Goal: Navigation & Orientation: Find specific page/section

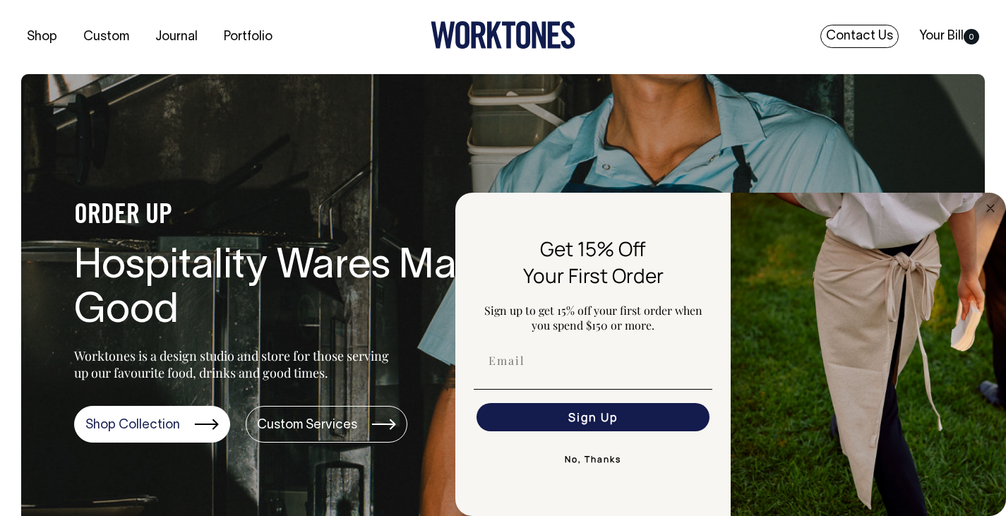
click at [857, 30] on link "Contact Us" at bounding box center [860, 36] width 78 height 23
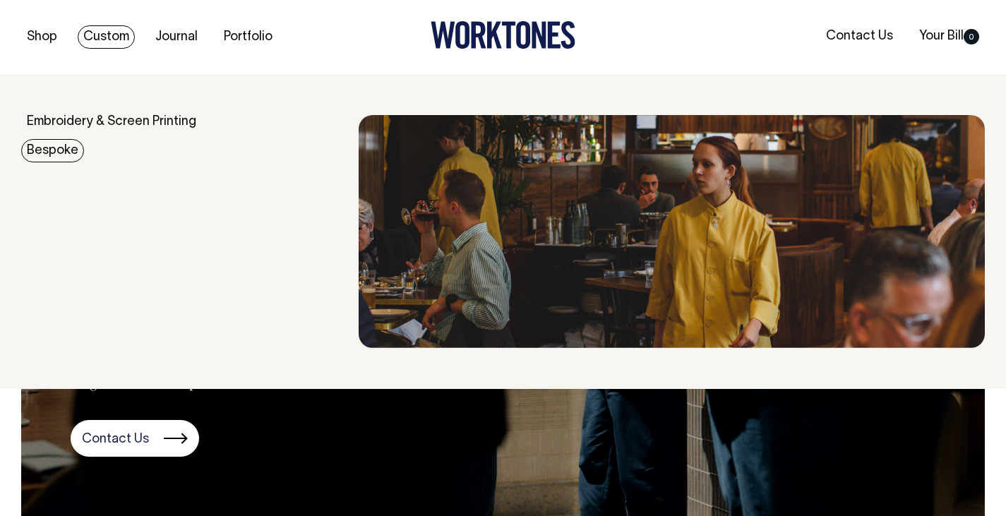
click at [60, 155] on link "Bespoke" at bounding box center [52, 150] width 63 height 23
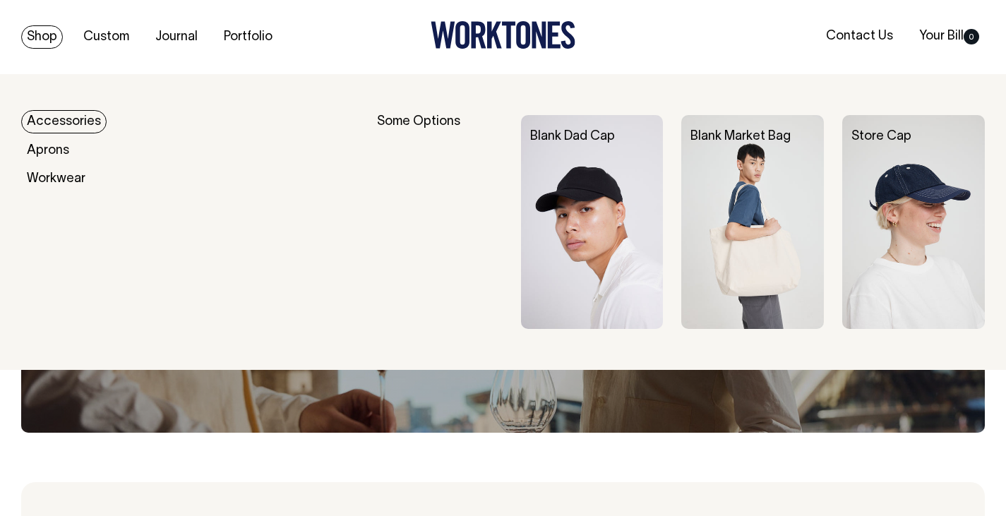
click at [39, 29] on link "Shop" at bounding box center [42, 36] width 42 height 23
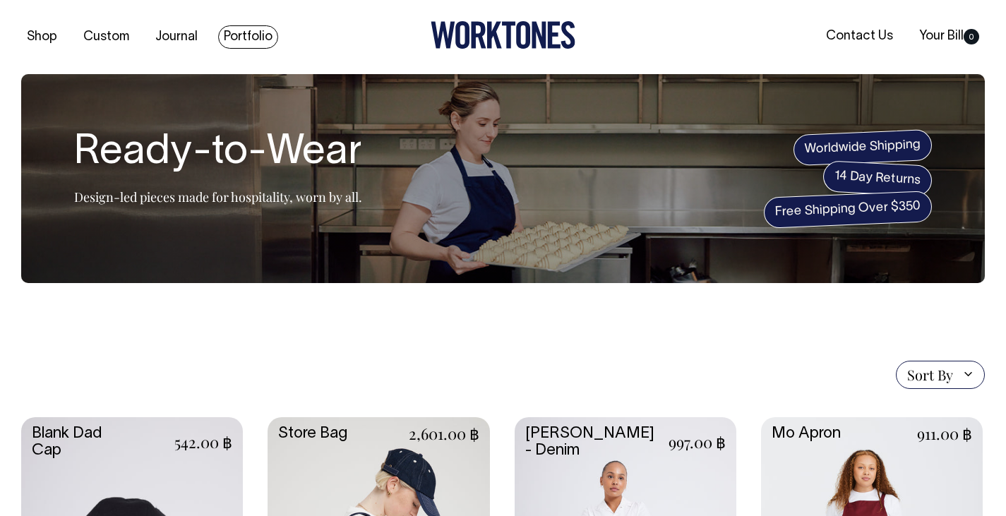
click at [223, 30] on link "Portfolio" at bounding box center [248, 36] width 60 height 23
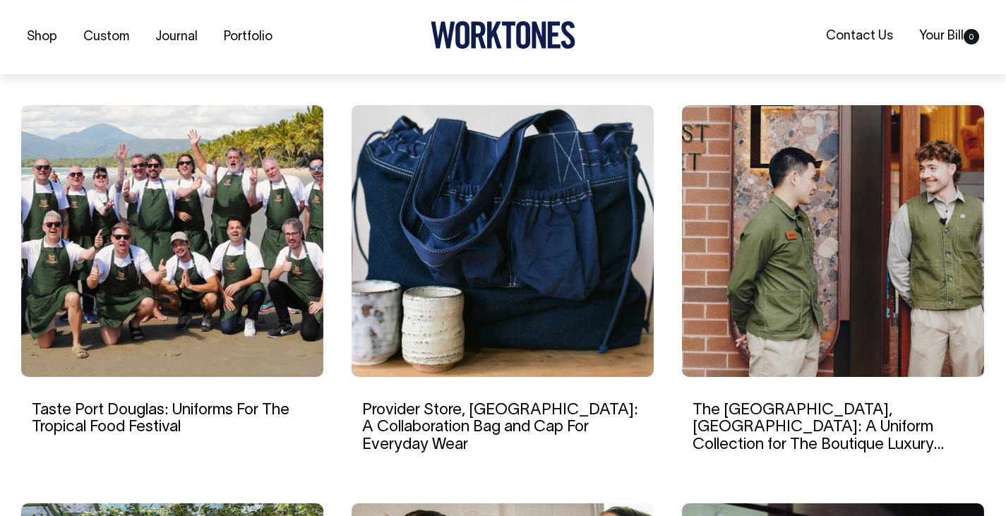
click at [191, 309] on img at bounding box center [172, 241] width 302 height 272
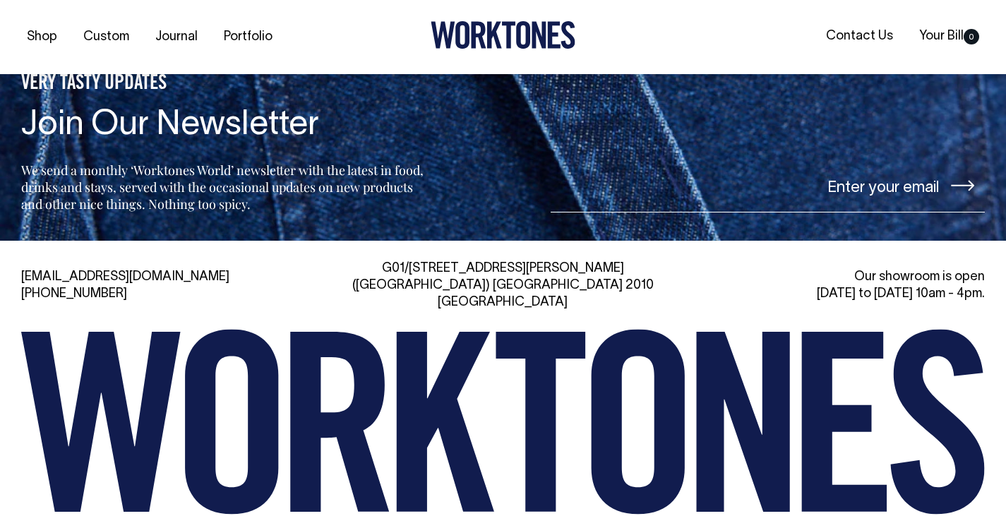
scroll to position [6505, 0]
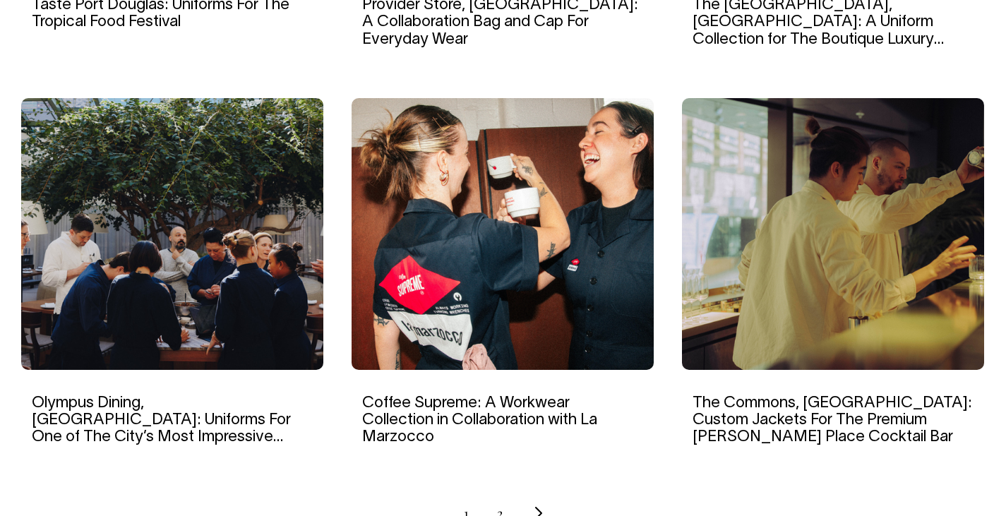
scroll to position [1308, 0]
